Goal: Task Accomplishment & Management: Use online tool/utility

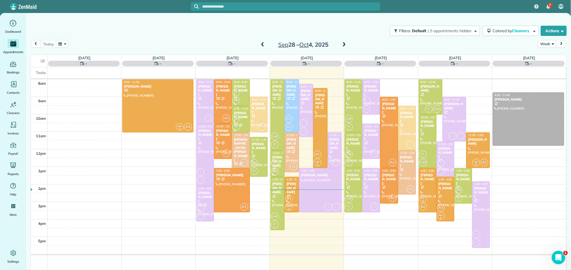
scroll to position [3, 0]
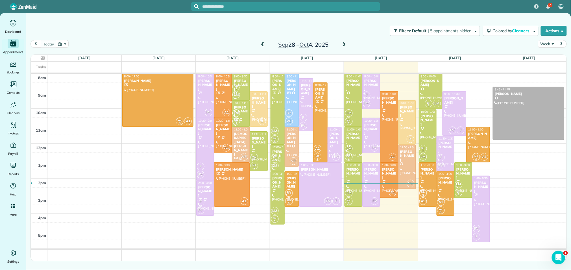
click at [261, 42] on span at bounding box center [263, 44] width 6 height 5
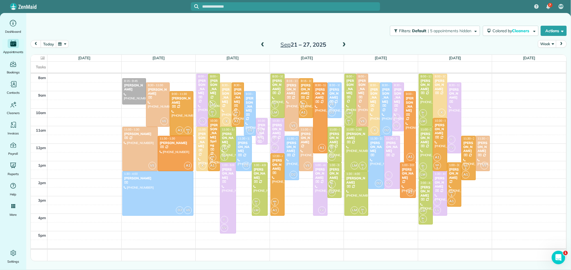
click at [344, 44] on span at bounding box center [344, 44] width 6 height 5
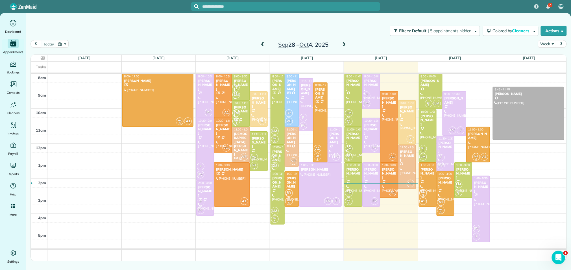
click at [263, 41] on span at bounding box center [263, 45] width 6 height 8
